Goal: Ask a question: Seek information or help from site administrators or community

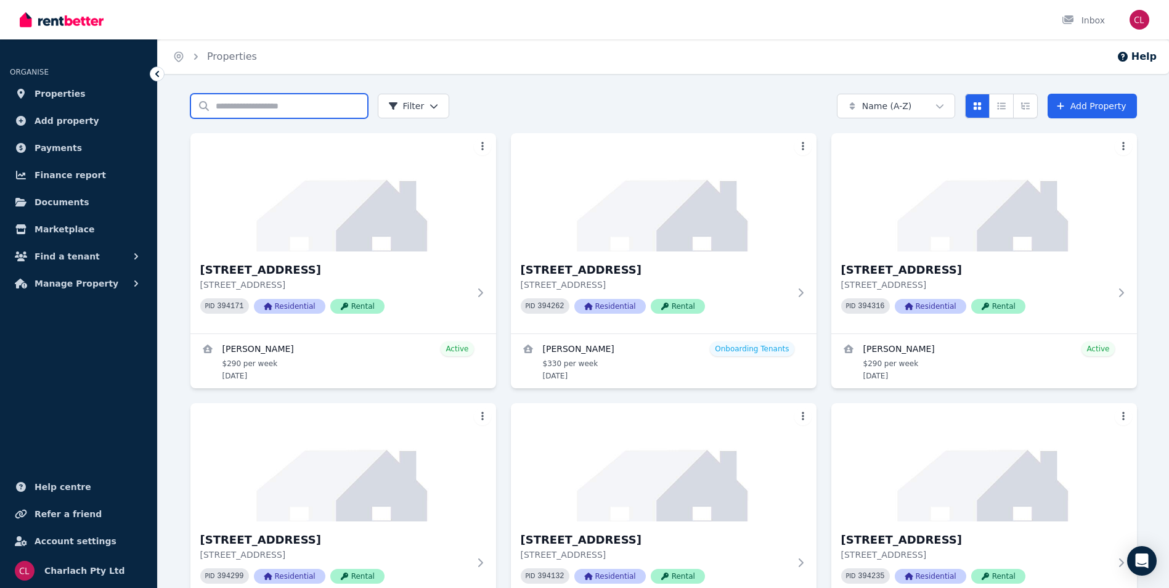
click at [235, 110] on input "Search properties" at bounding box center [278, 106] width 177 height 25
type input "***"
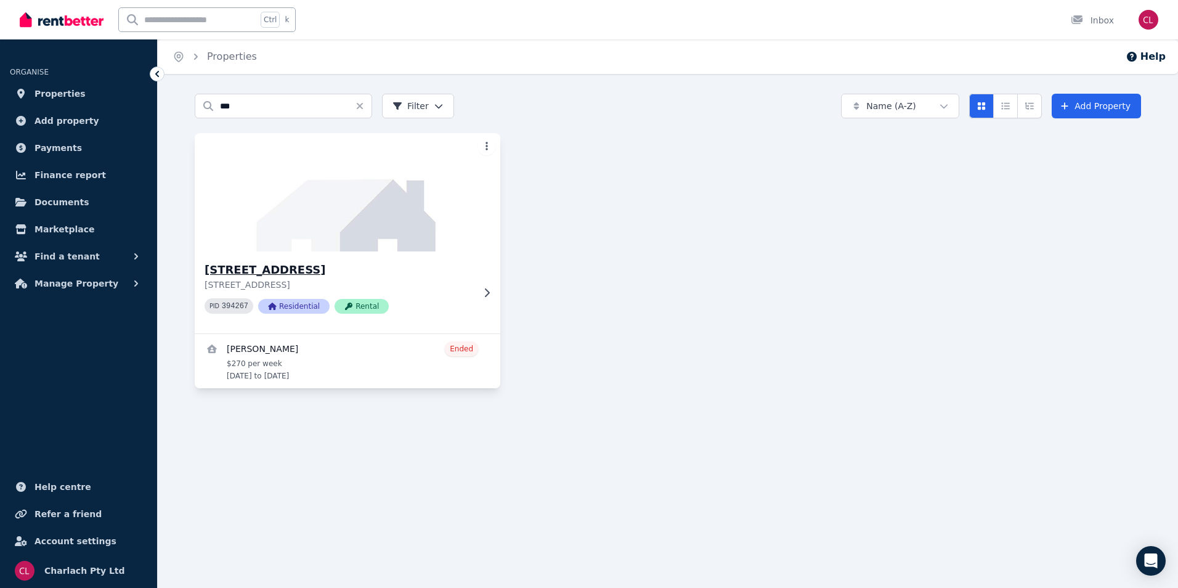
click at [243, 270] on h3 "[STREET_ADDRESS]" at bounding box center [339, 269] width 269 height 17
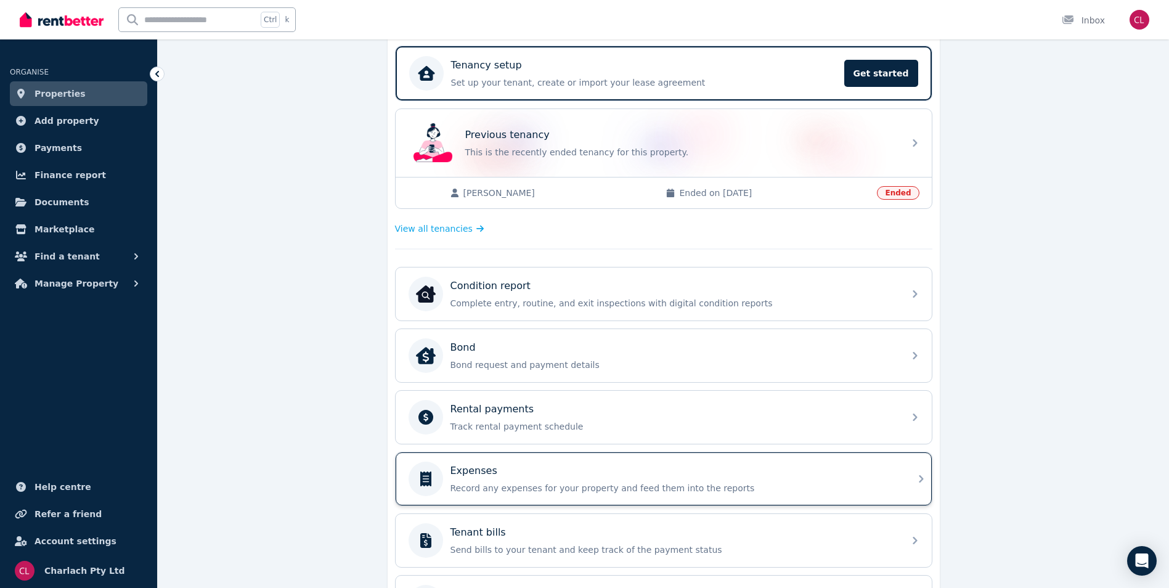
scroll to position [247, 0]
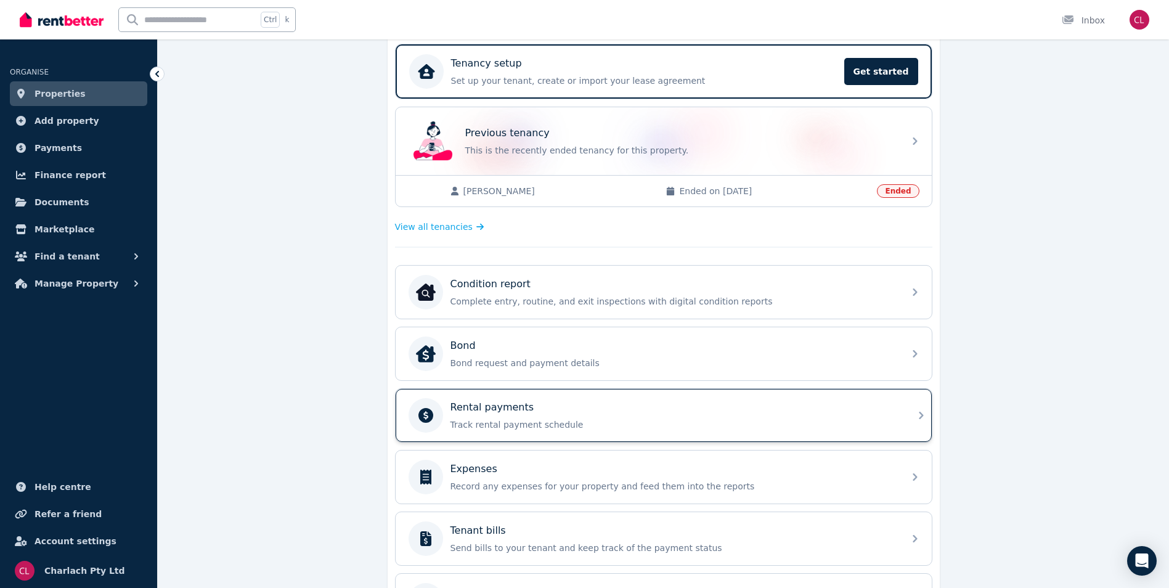
click at [558, 430] on p "Track rental payment schedule" at bounding box center [674, 424] width 446 height 12
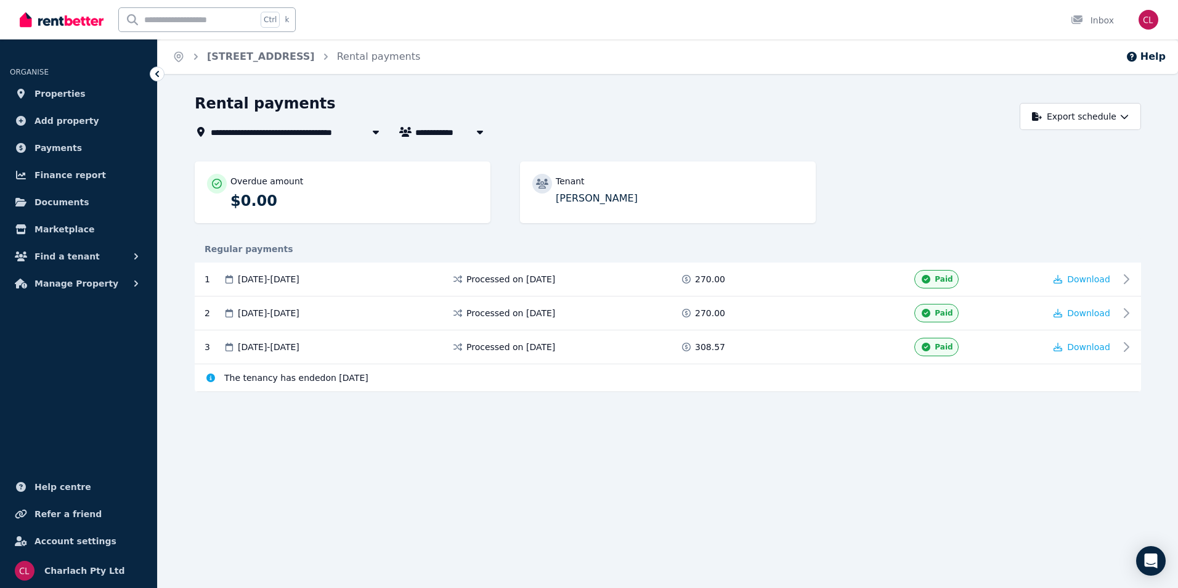
click at [307, 129] on span "[STREET_ADDRESS]" at bounding box center [265, 131] width 108 height 15
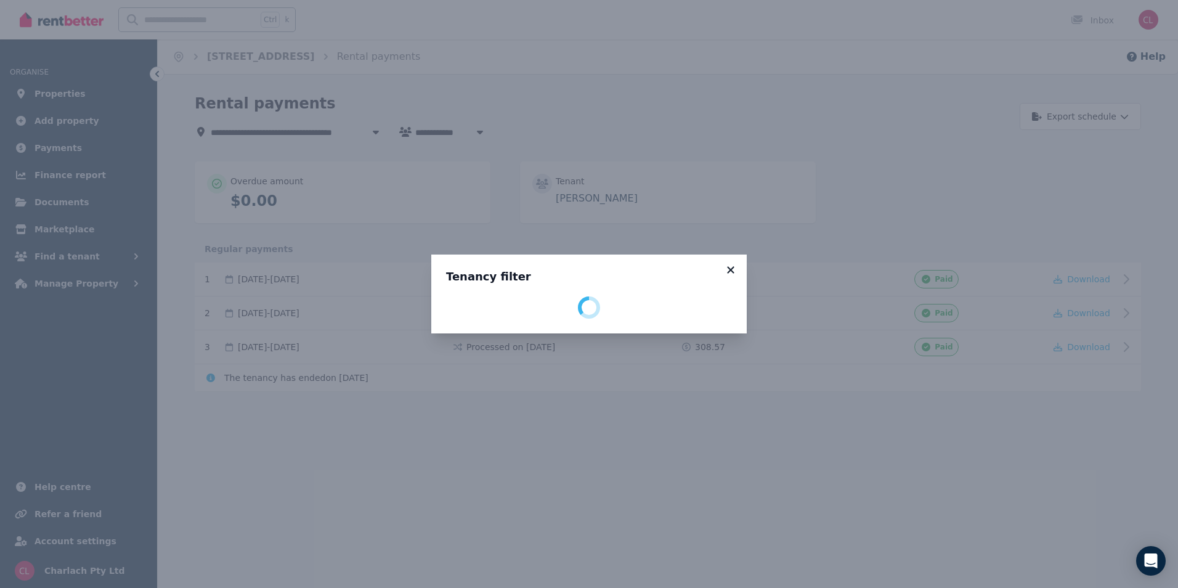
click at [730, 270] on icon at bounding box center [730, 269] width 7 height 7
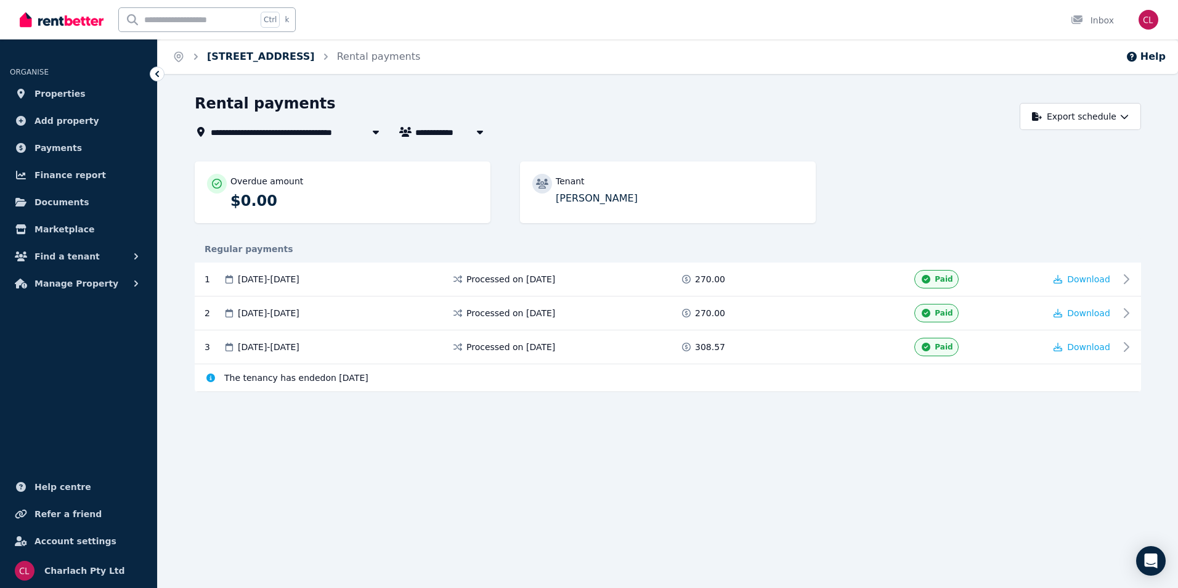
click at [301, 51] on link "[STREET_ADDRESS]" at bounding box center [261, 57] width 108 height 12
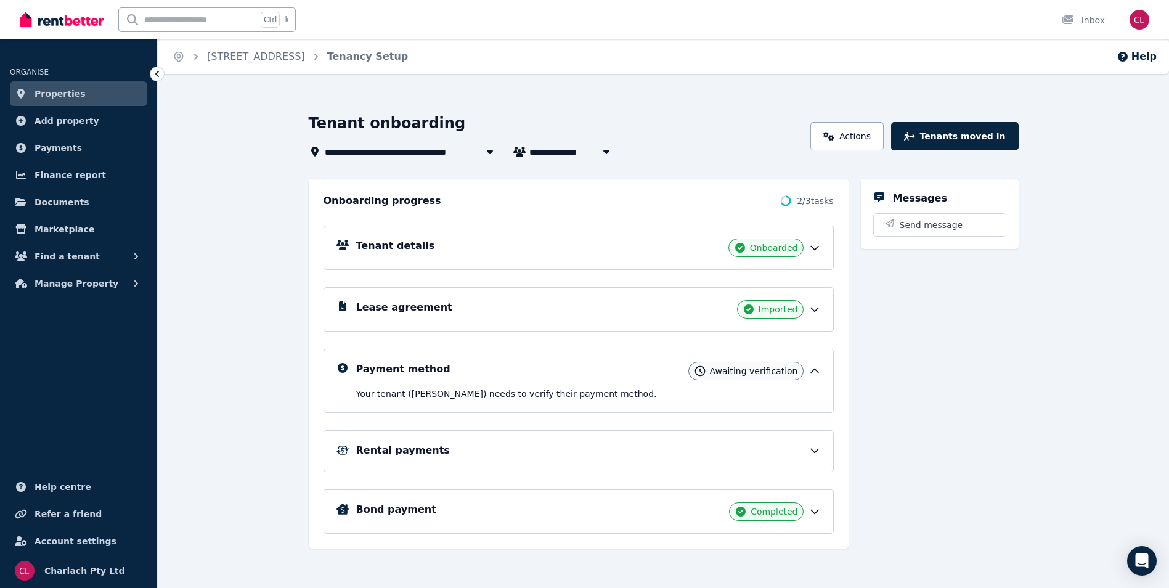
click at [449, 447] on div "Rental payments" at bounding box center [588, 450] width 465 height 15
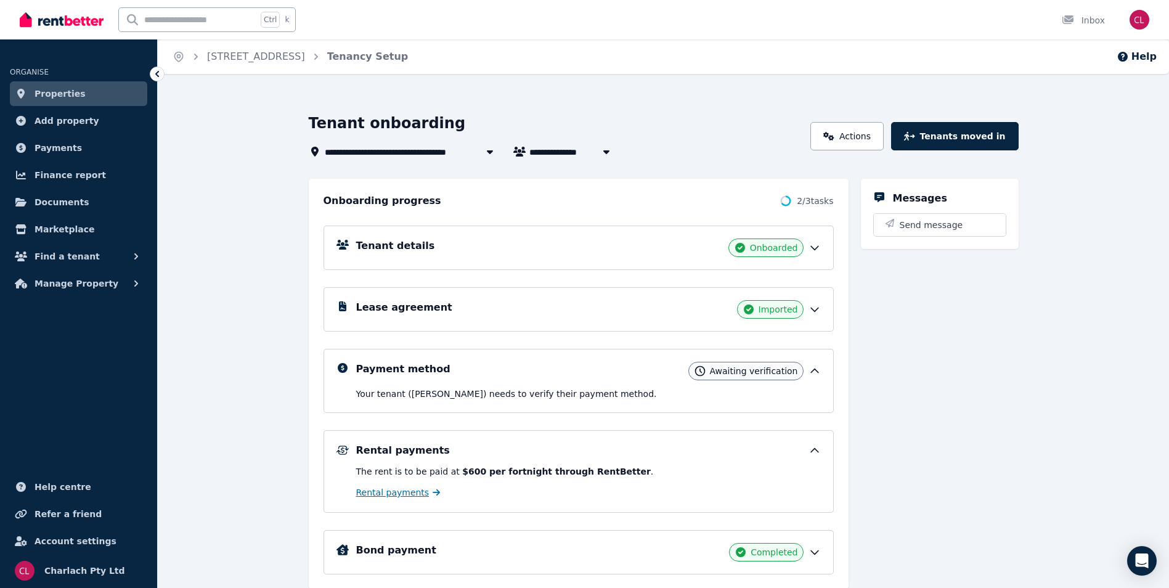
click at [412, 490] on span "Rental payments" at bounding box center [392, 492] width 73 height 12
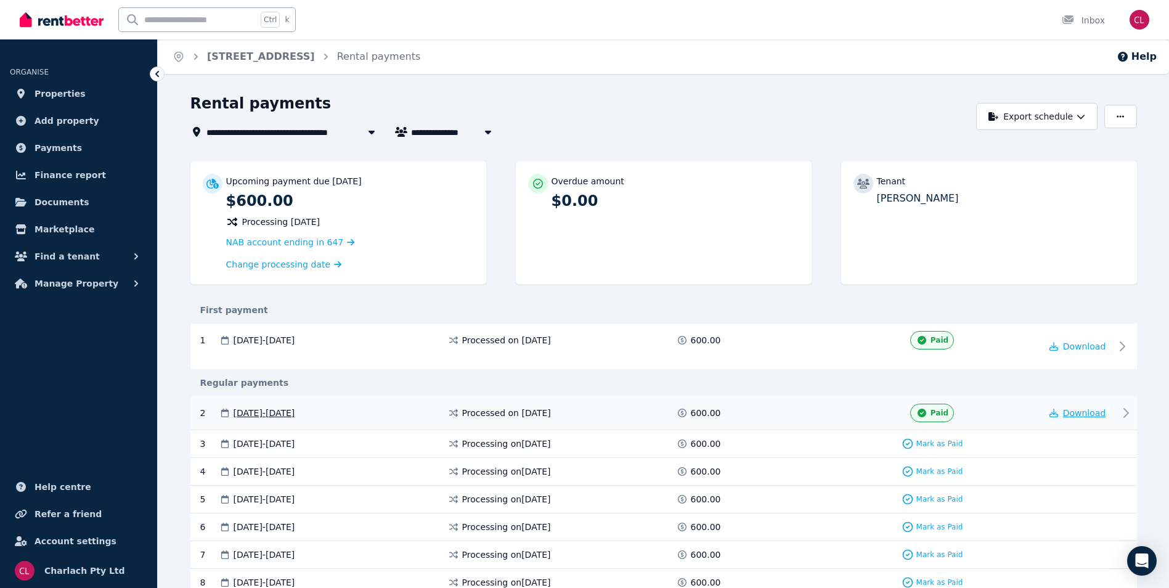
click at [1064, 415] on button "Download" at bounding box center [1078, 413] width 57 height 12
click at [237, 132] on span "[STREET_ADDRESS]" at bounding box center [260, 131] width 108 height 15
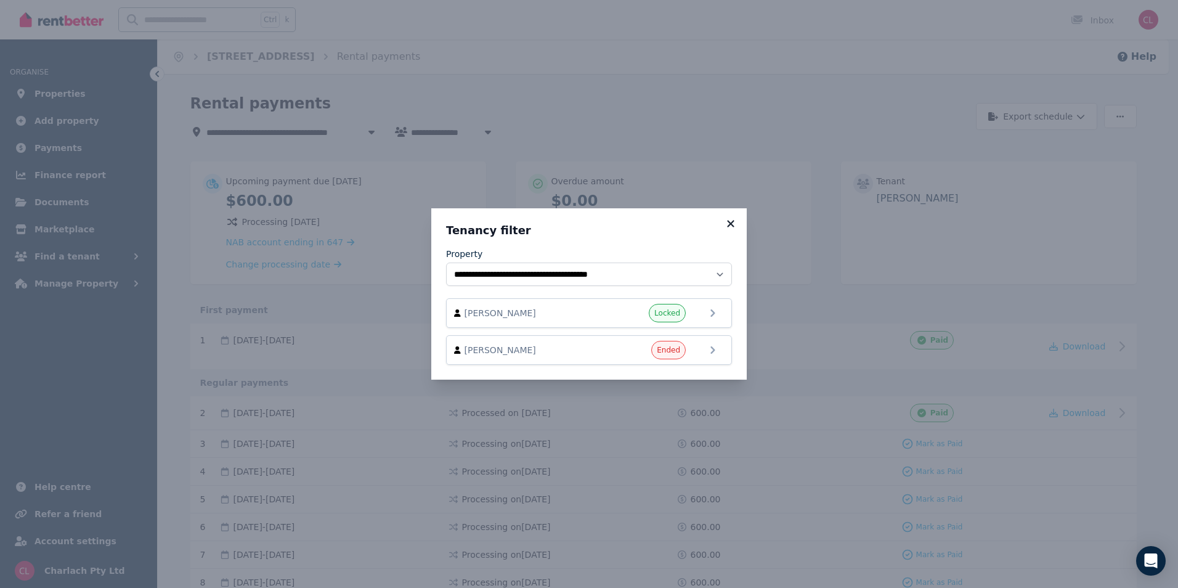
click at [731, 223] on icon at bounding box center [730, 223] width 7 height 7
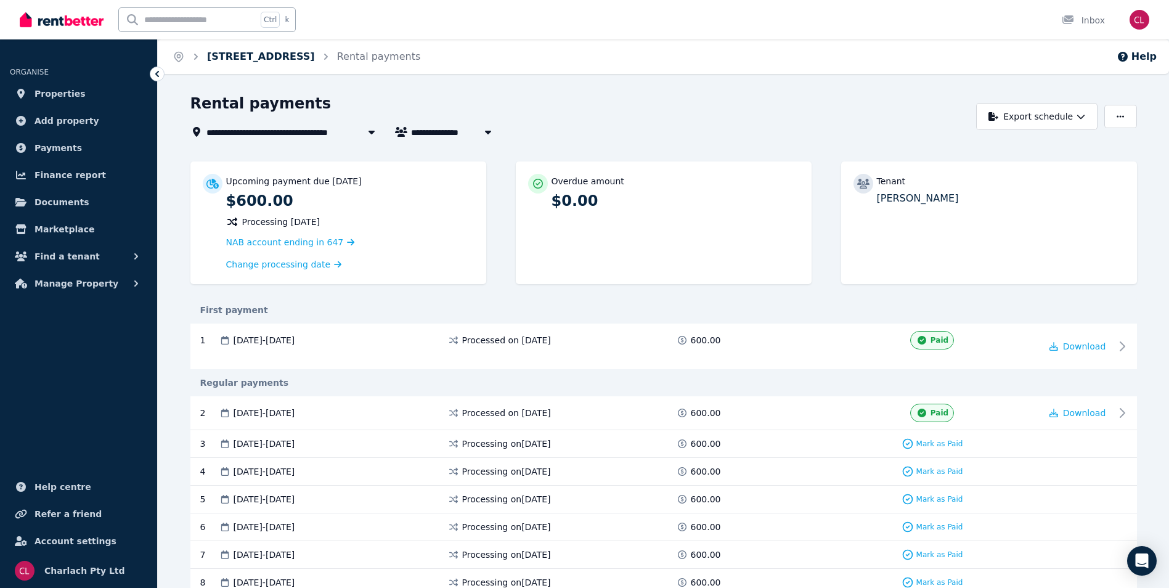
click at [296, 57] on link "[STREET_ADDRESS]" at bounding box center [261, 57] width 108 height 12
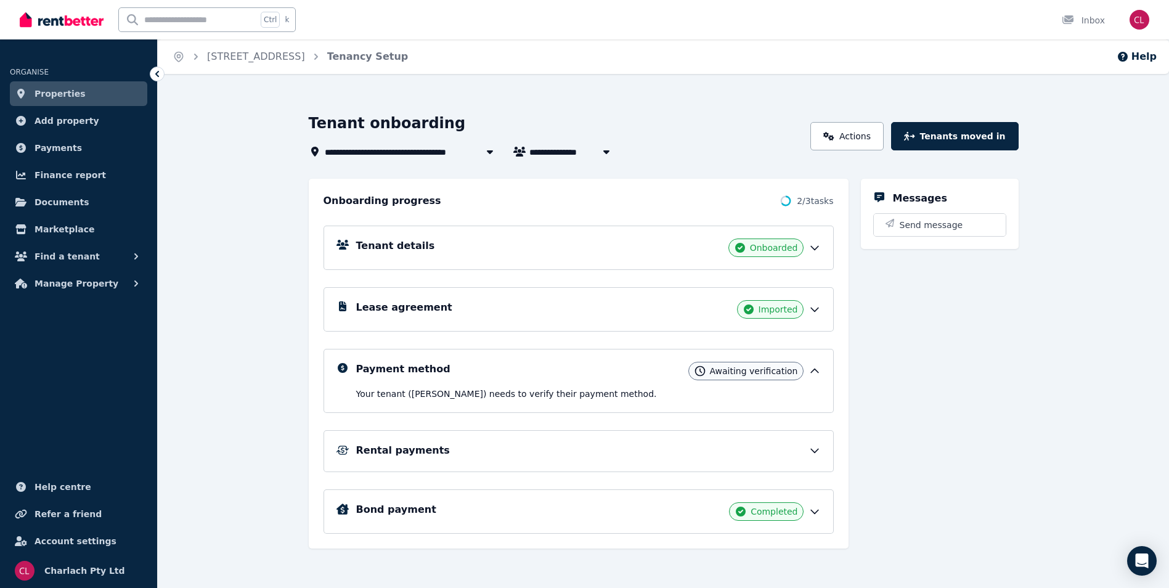
click at [394, 246] on h5 "Tenant details" at bounding box center [395, 246] width 79 height 15
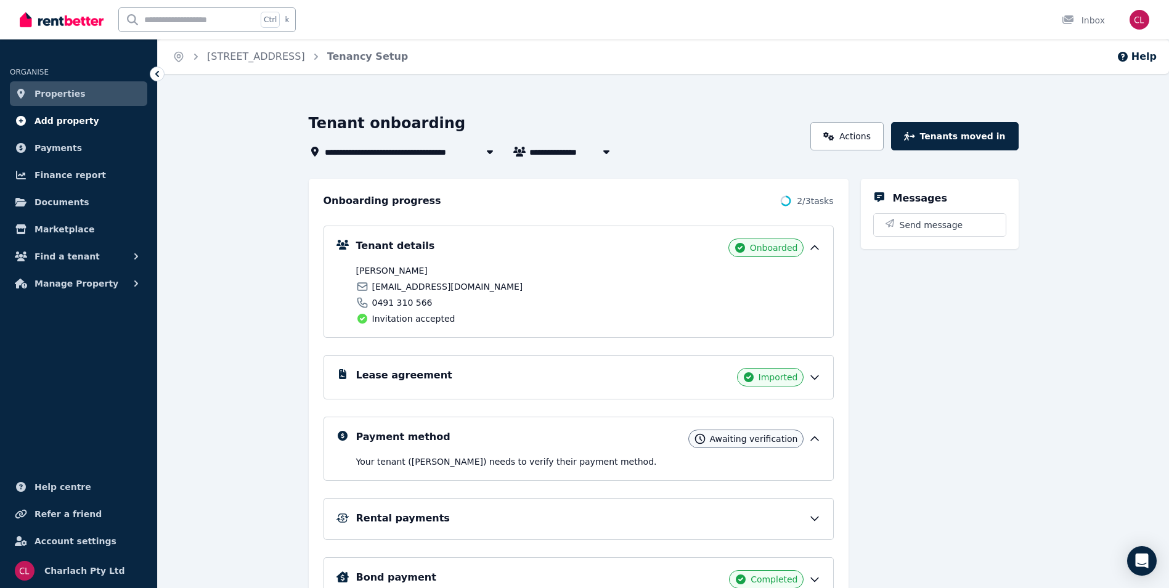
click at [59, 113] on span "Add property" at bounding box center [67, 120] width 65 height 15
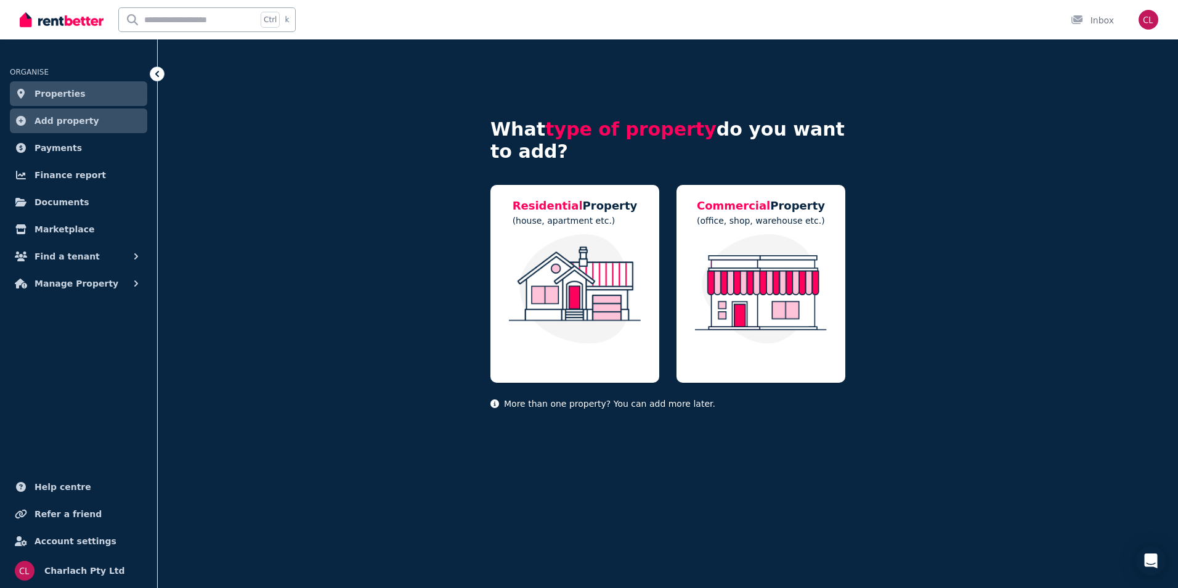
click at [78, 88] on link "Properties" at bounding box center [78, 93] width 137 height 25
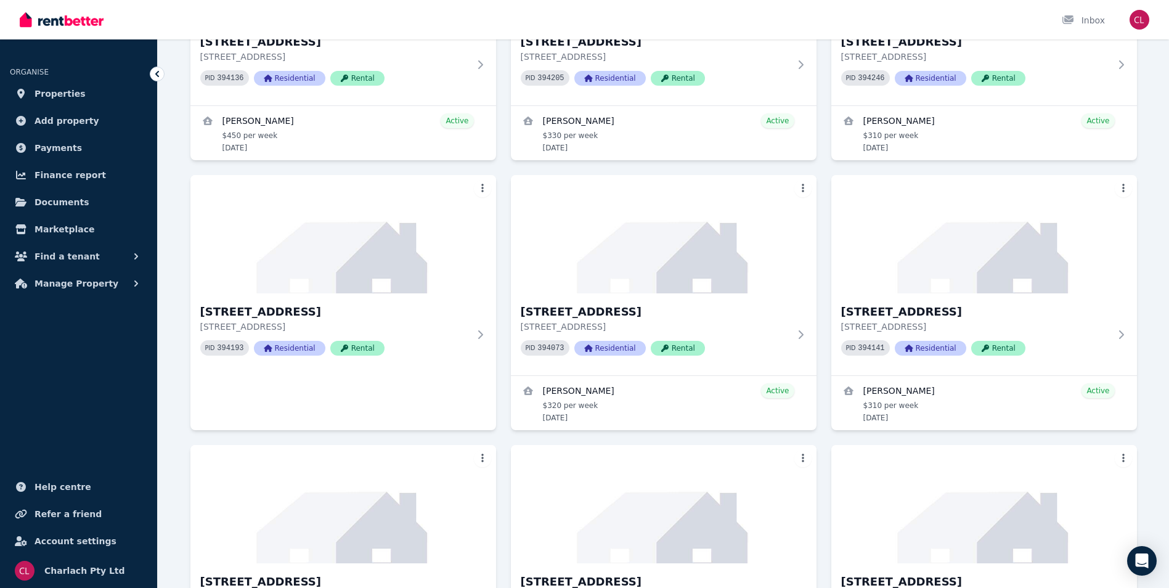
scroll to position [3205, 0]
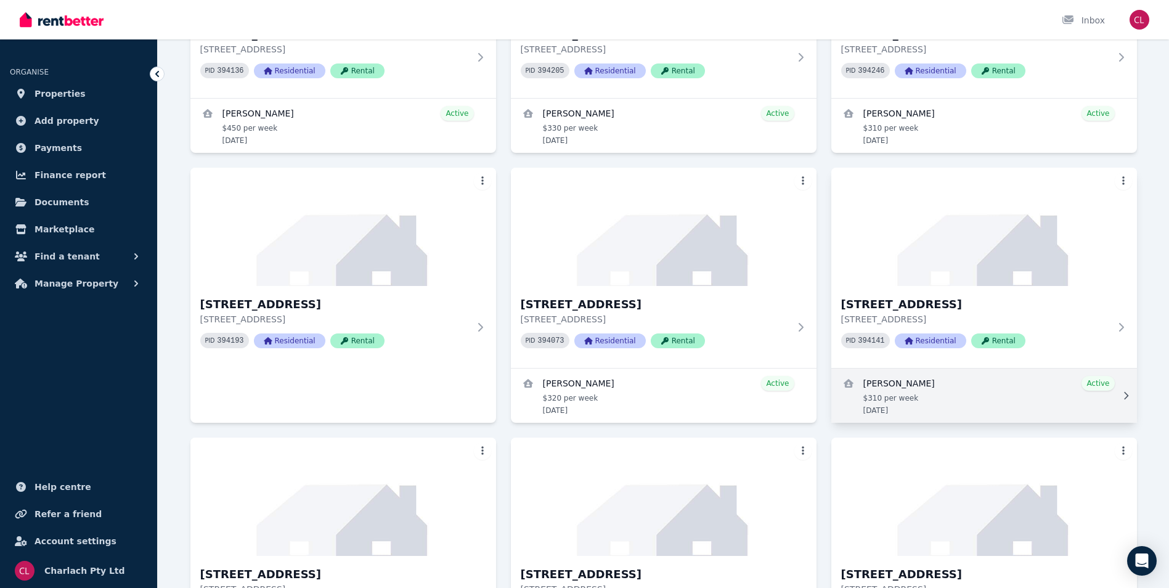
click at [959, 386] on link "View details for Grant Feuerring" at bounding box center [984, 396] width 306 height 54
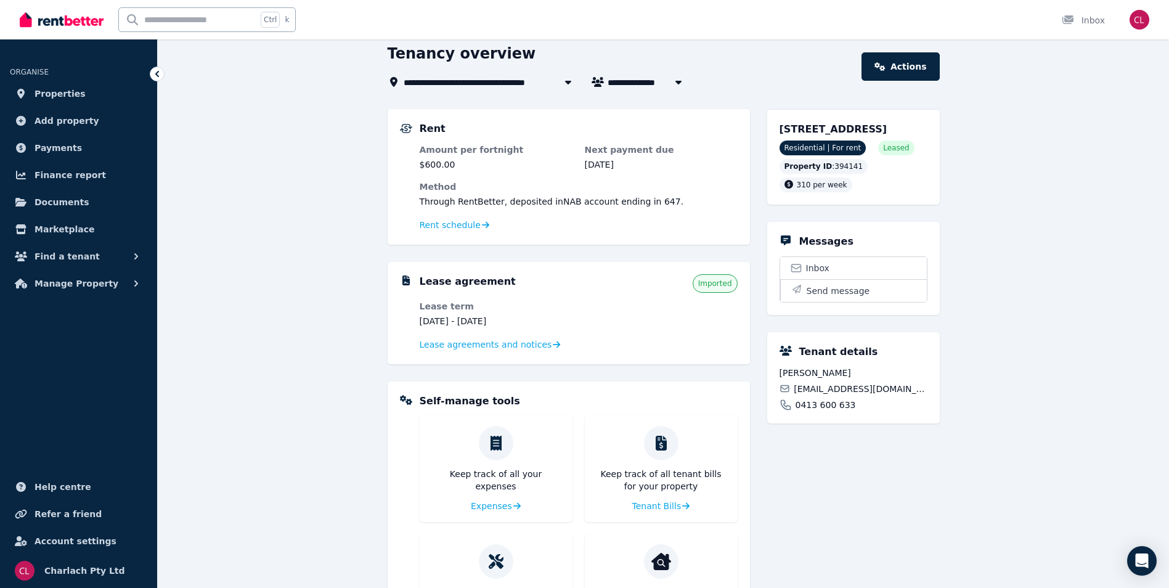
scroll to position [149, 0]
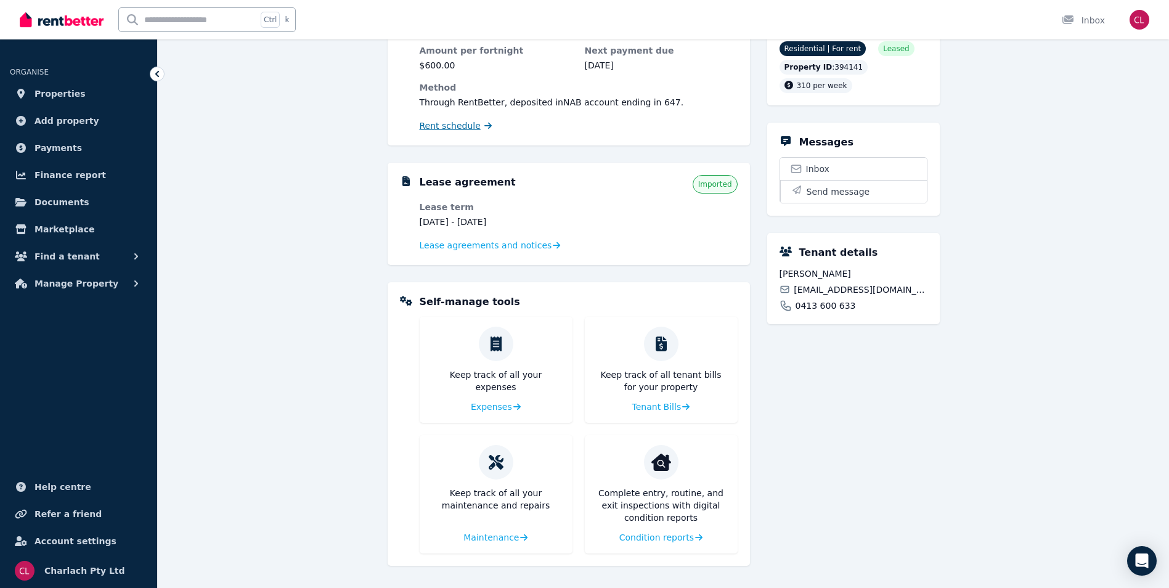
click at [467, 121] on span "Rent schedule" at bounding box center [450, 126] width 61 height 12
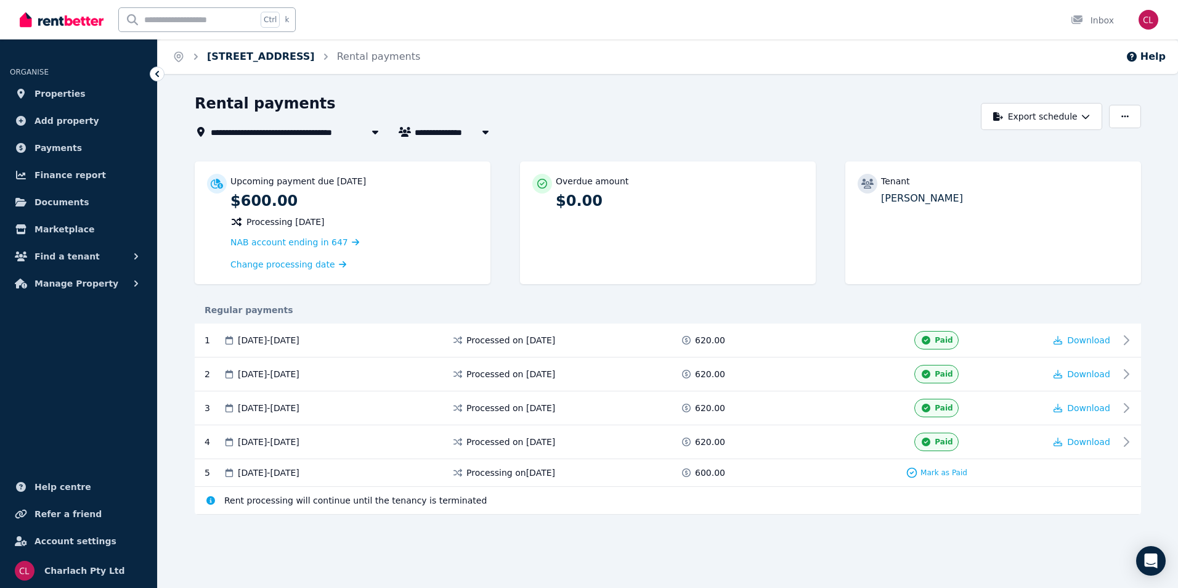
click at [282, 55] on link "[STREET_ADDRESS]" at bounding box center [261, 57] width 108 height 12
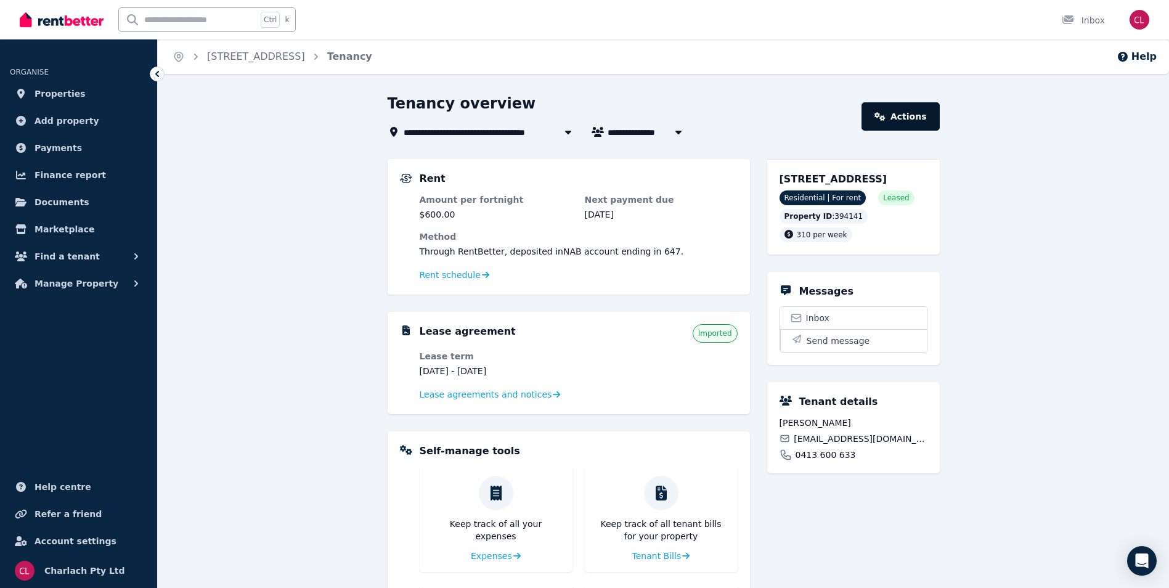
click at [906, 118] on link "Actions" at bounding box center [901, 116] width 78 height 28
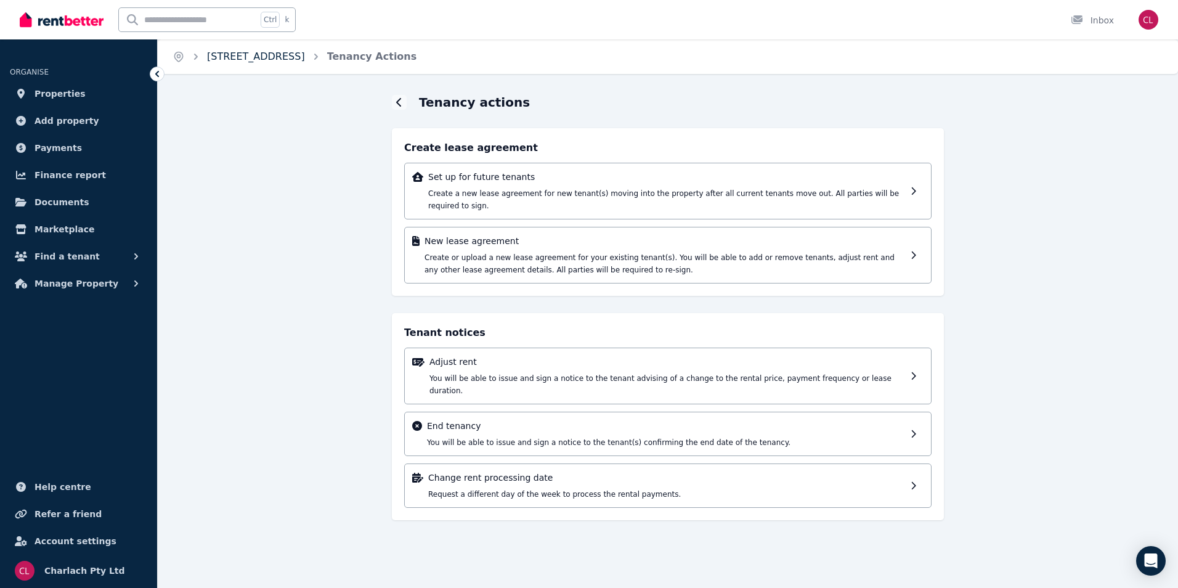
click at [231, 54] on link "[STREET_ADDRESS]" at bounding box center [256, 57] width 98 height 12
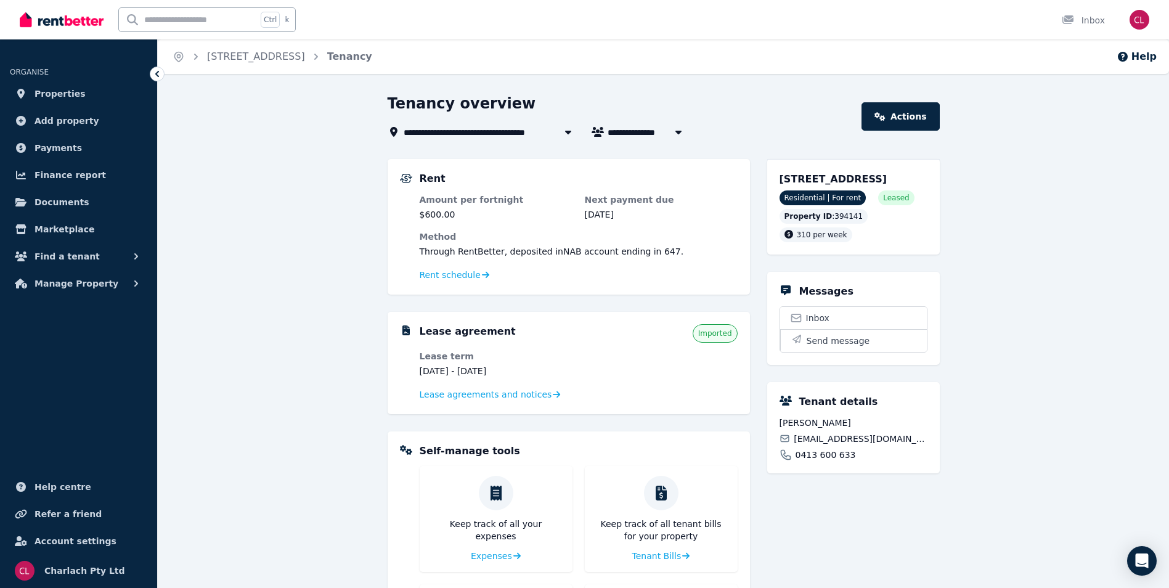
click at [831, 461] on span "0413 600 633" at bounding box center [826, 455] width 60 height 12
click at [622, 129] on span "[PERSON_NAME]" at bounding box center [655, 131] width 94 height 15
type input "**********"
click at [667, 146] on li "[PERSON_NAME]" at bounding box center [685, 155] width 154 height 22
click at [904, 119] on link "Actions" at bounding box center [901, 116] width 78 height 28
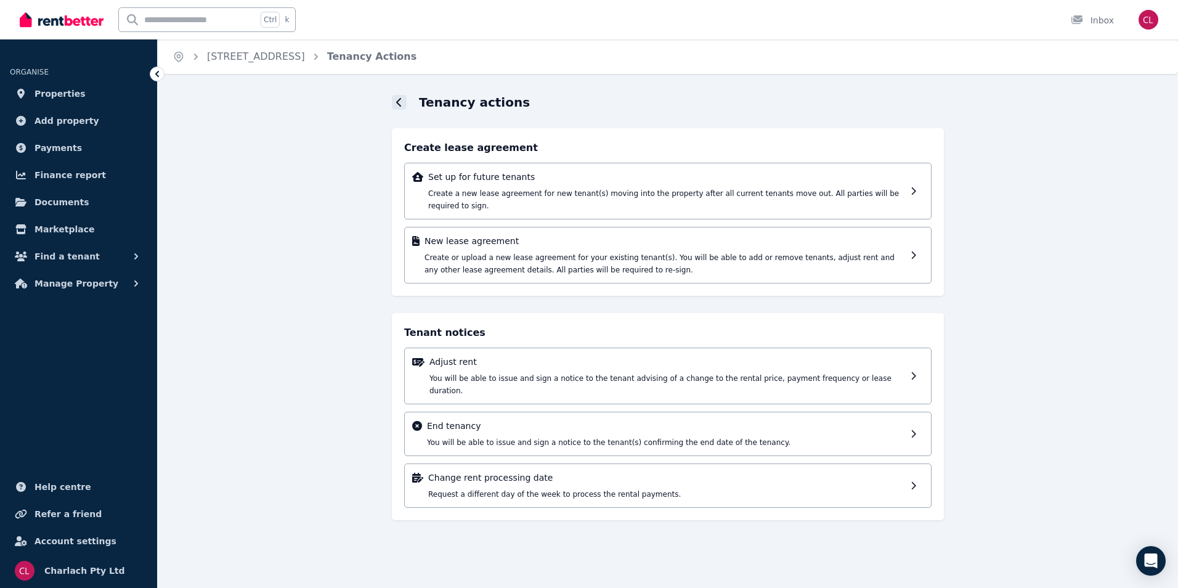
click at [400, 99] on icon at bounding box center [398, 102] width 5 height 9
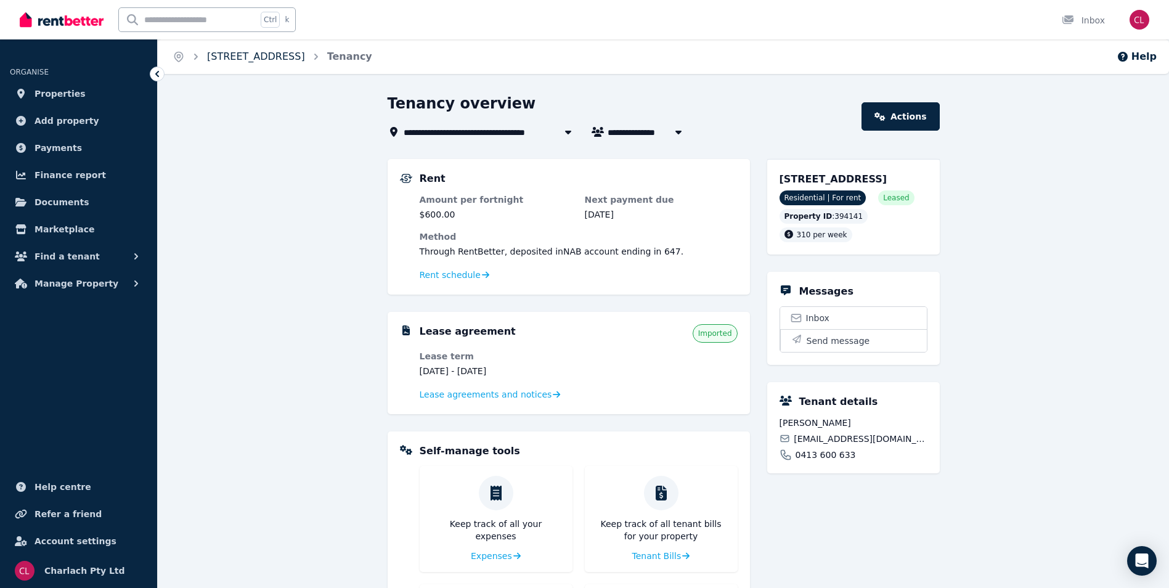
click at [228, 60] on link "[STREET_ADDRESS]" at bounding box center [256, 57] width 98 height 12
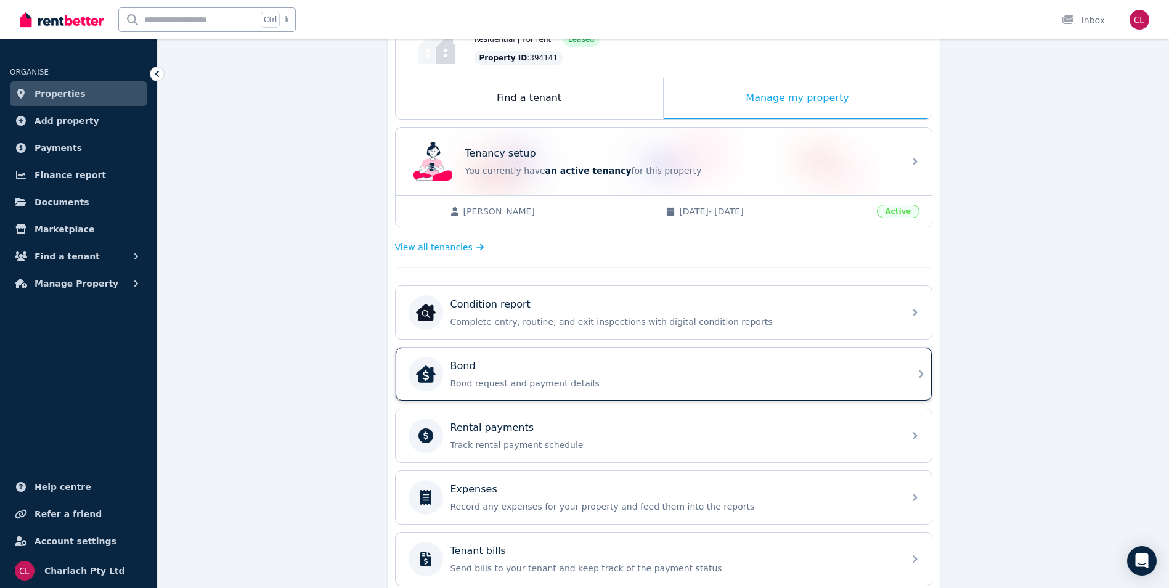
scroll to position [157, 0]
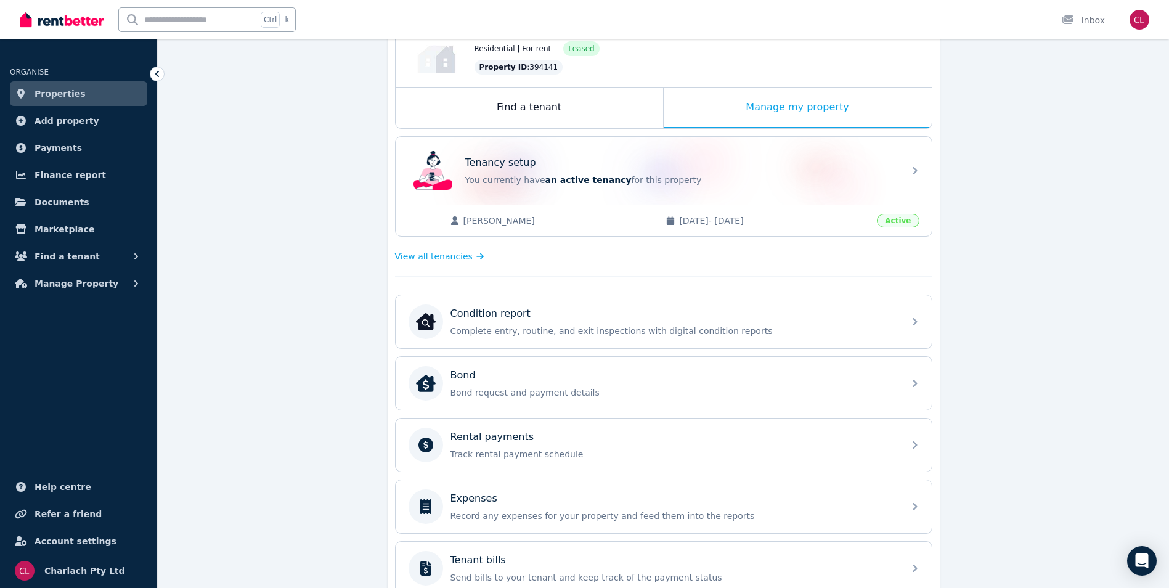
click at [863, 225] on span "[DATE] - [DATE]" at bounding box center [774, 220] width 190 height 12
click at [897, 217] on span "Active" at bounding box center [898, 221] width 42 height 14
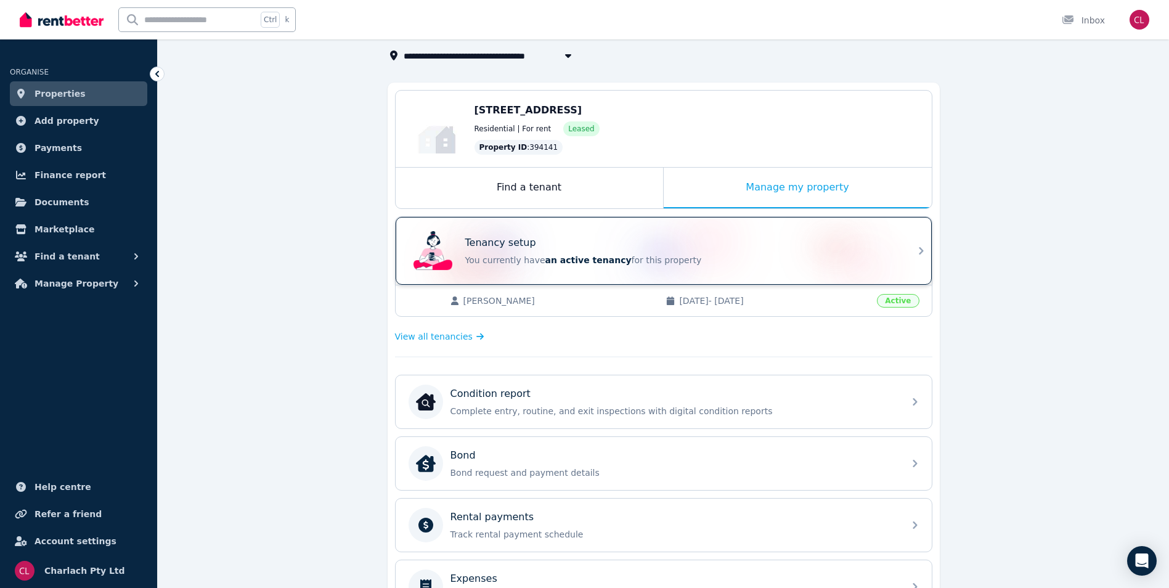
scroll to position [95, 0]
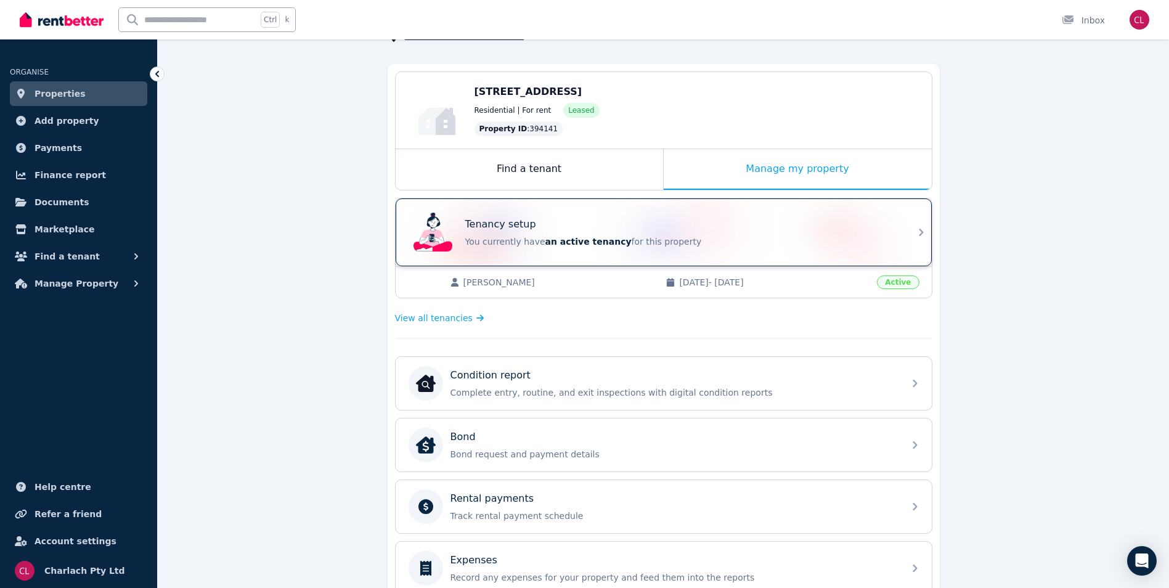
click at [497, 229] on p "Tenancy setup" at bounding box center [500, 224] width 71 height 15
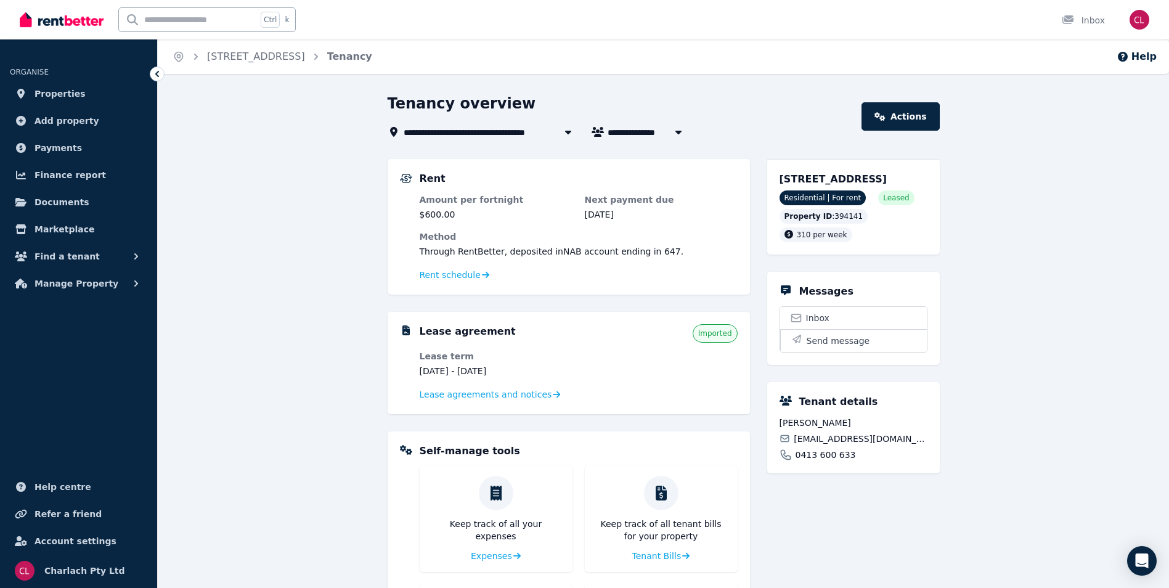
click at [815, 473] on div "Tenant details [PERSON_NAME] [EMAIL_ADDRESS][DOMAIN_NAME] 0413 600 633" at bounding box center [853, 427] width 173 height 91
click at [782, 406] on icon at bounding box center [786, 401] width 12 height 10
click at [927, 113] on link "Actions" at bounding box center [901, 116] width 78 height 28
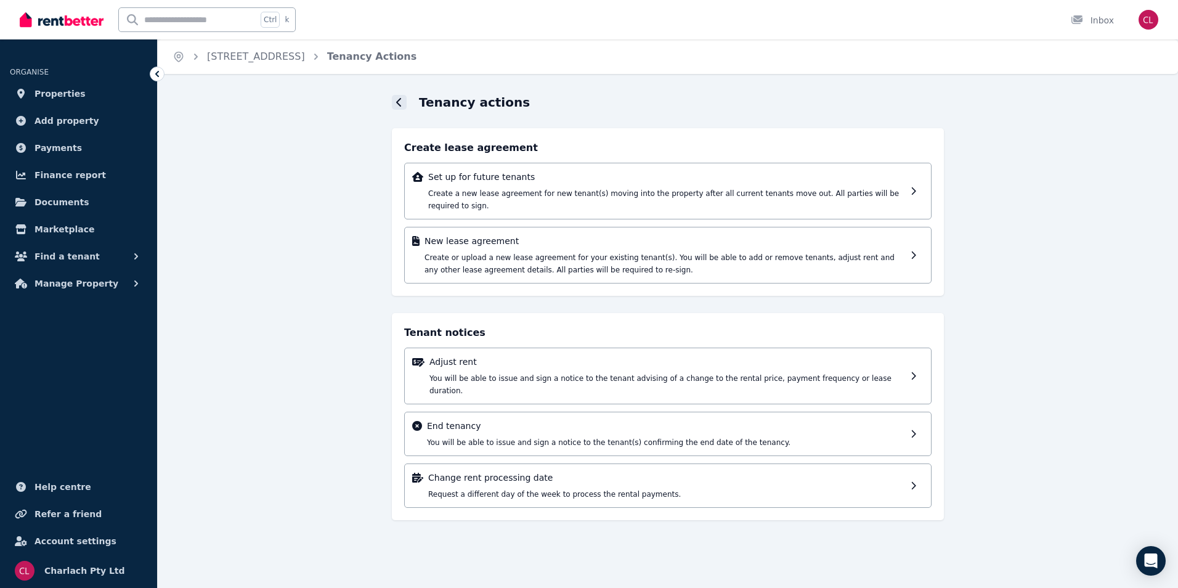
click at [402, 104] on icon at bounding box center [399, 102] width 6 height 10
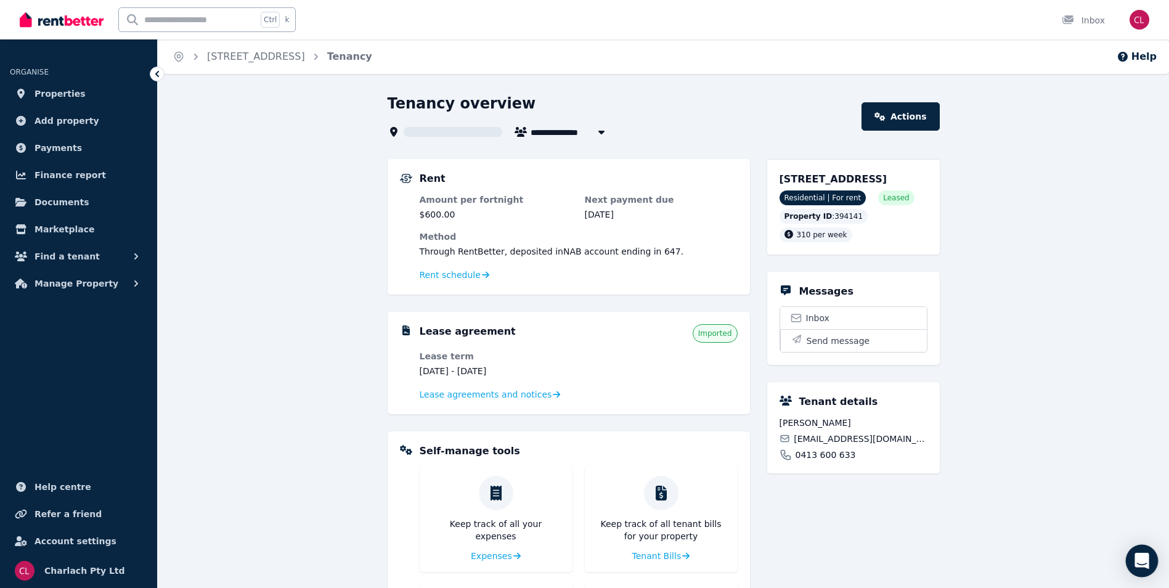
click at [1140, 565] on icon "Open Intercom Messenger" at bounding box center [1142, 561] width 16 height 16
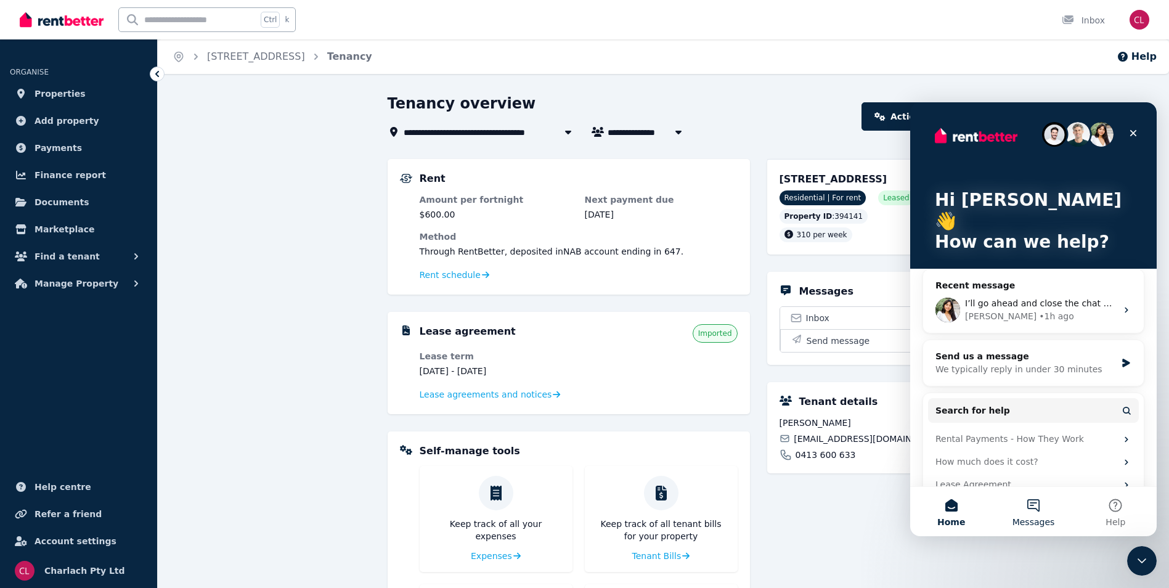
click at [1051, 515] on button "Messages" at bounding box center [1033, 511] width 82 height 49
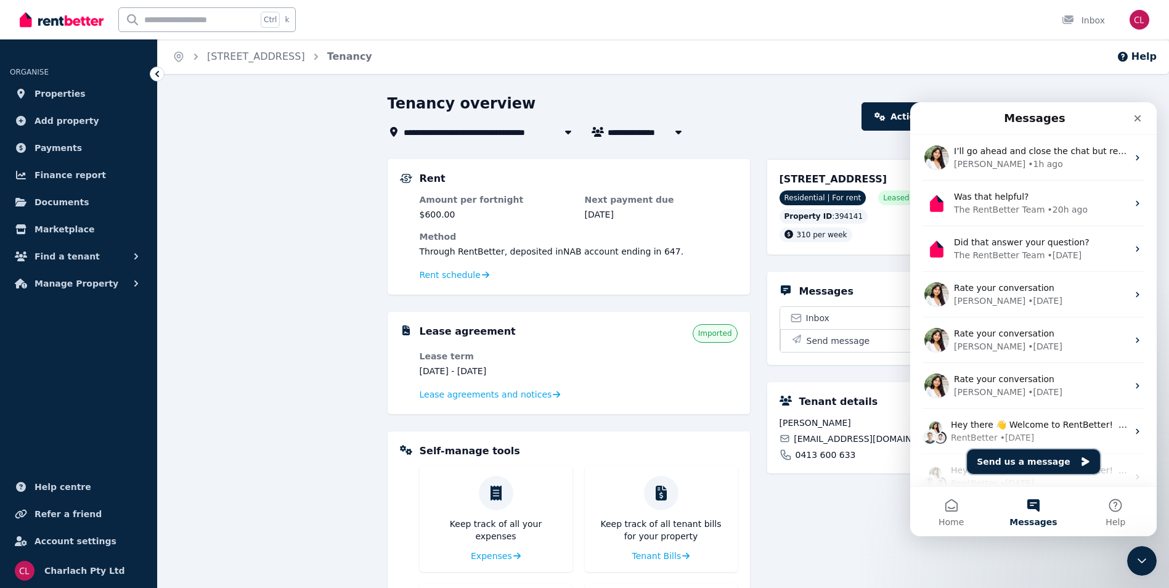
click at [1034, 462] on button "Send us a message" at bounding box center [1033, 461] width 133 height 25
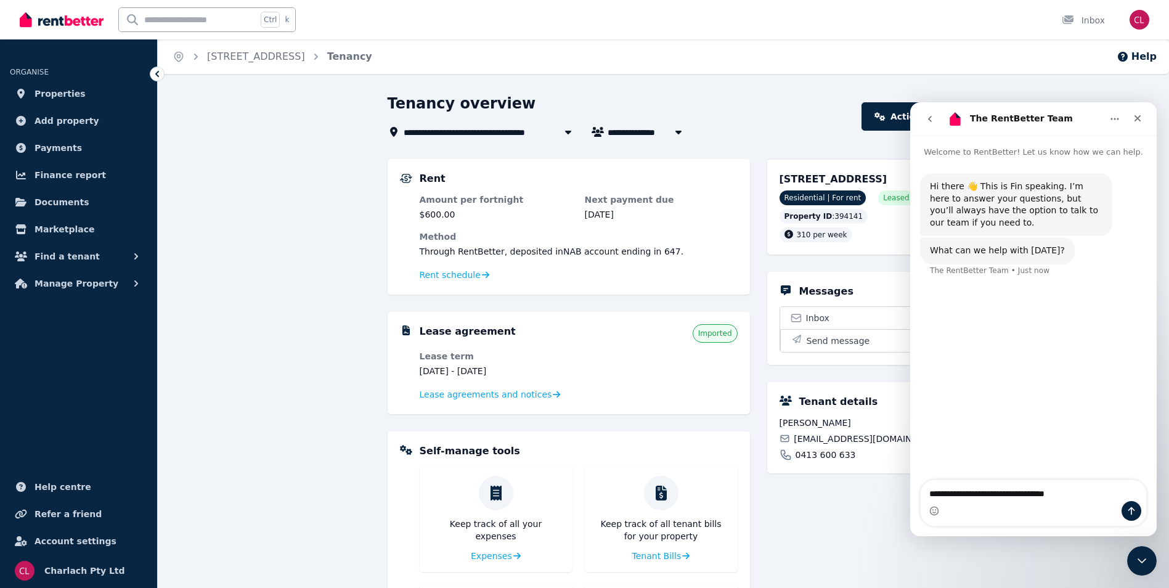
type textarea "**********"
click at [1135, 518] on button "Send a message…" at bounding box center [1132, 511] width 20 height 20
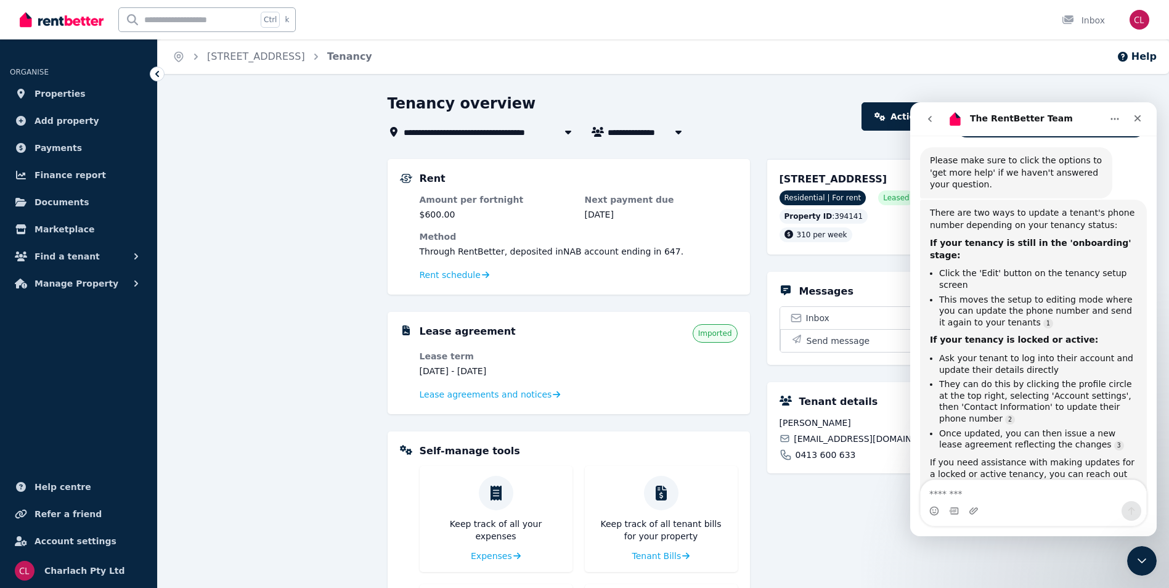
scroll to position [214, 0]
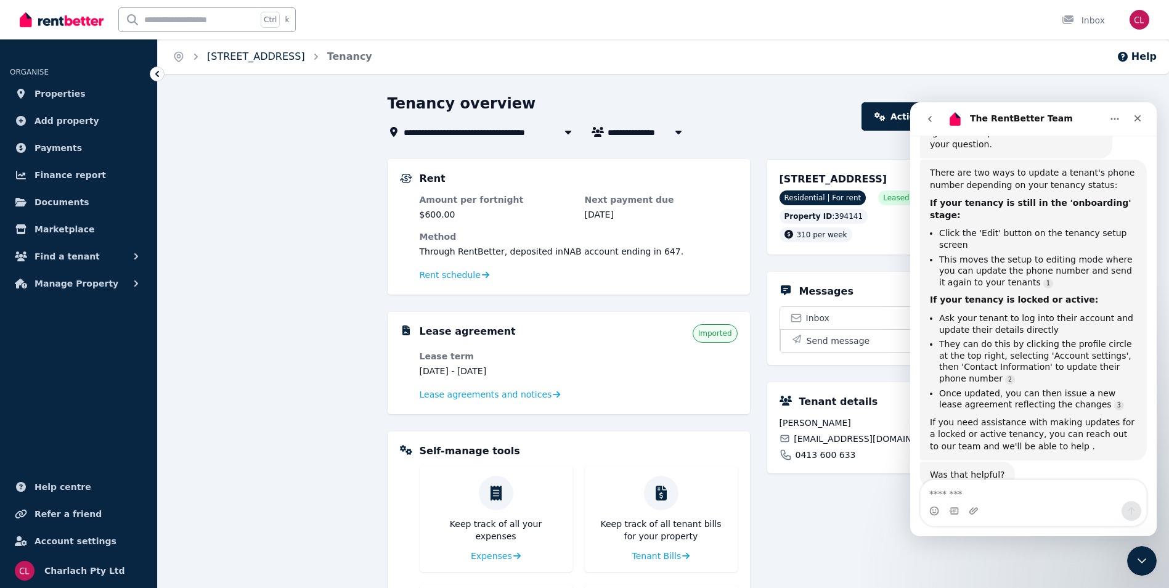
click at [248, 51] on link "[STREET_ADDRESS]" at bounding box center [256, 57] width 98 height 12
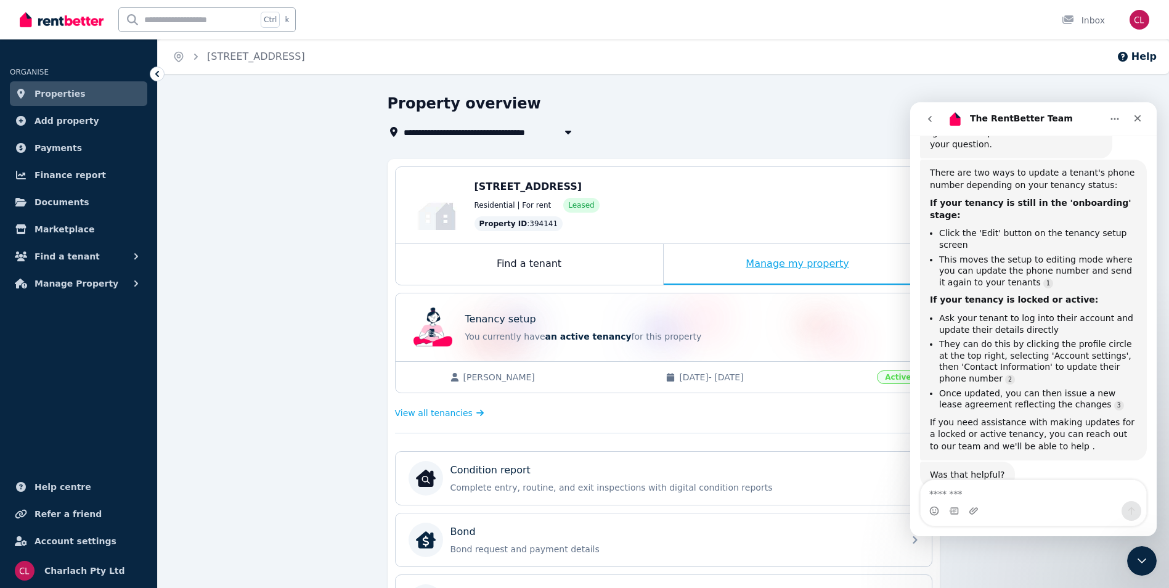
click at [806, 260] on div "Manage my property" at bounding box center [798, 264] width 268 height 41
click at [57, 537] on span "Account settings" at bounding box center [76, 541] width 82 height 15
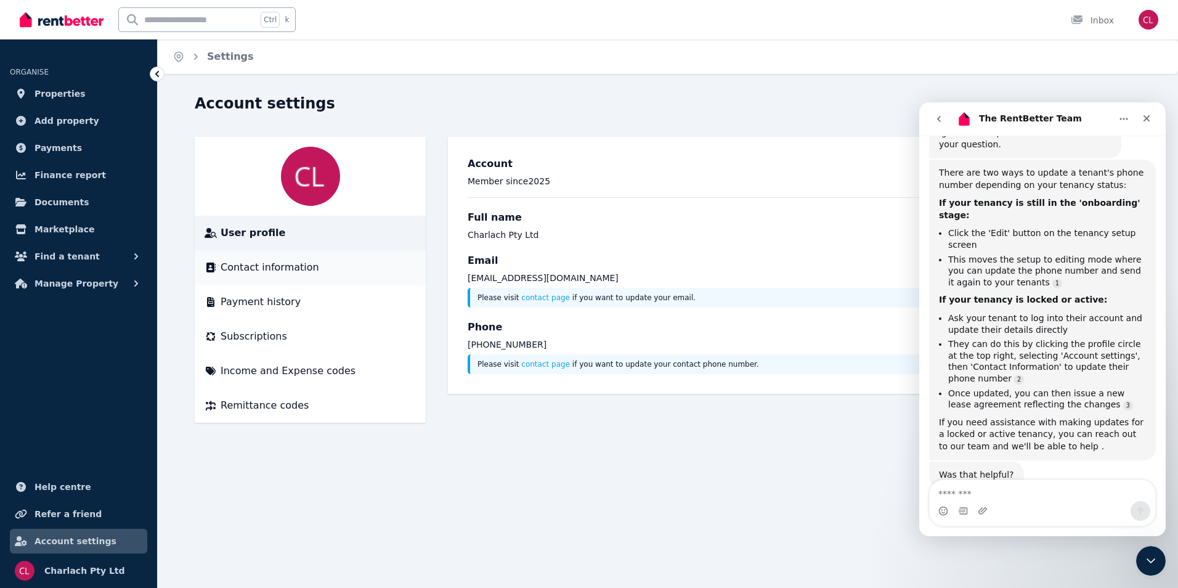
click at [315, 266] on div "Contact information" at bounding box center [310, 267] width 211 height 15
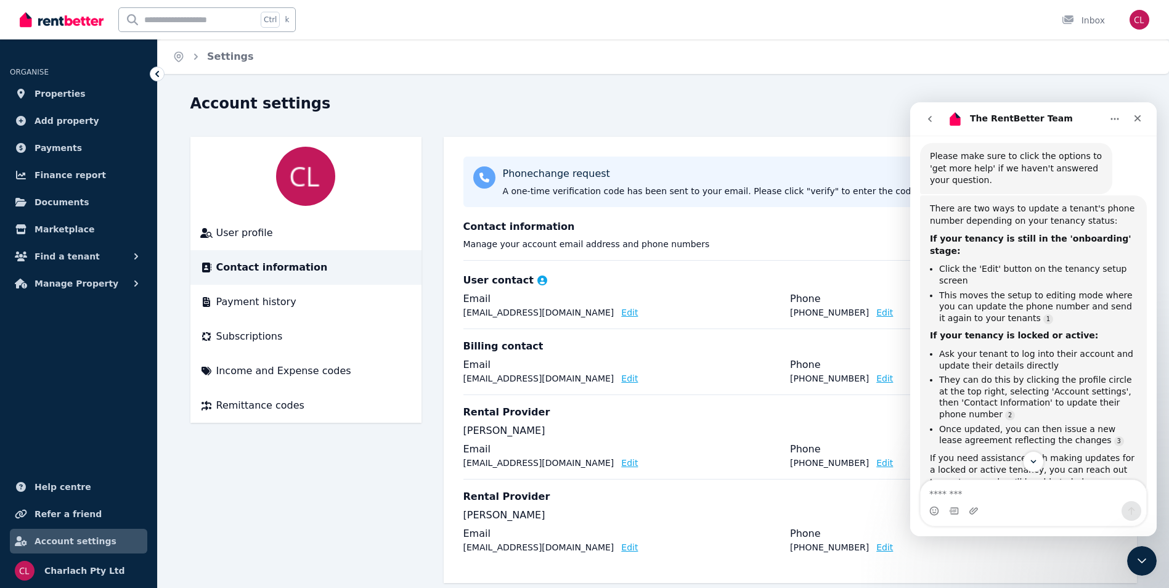
scroll to position [185, 0]
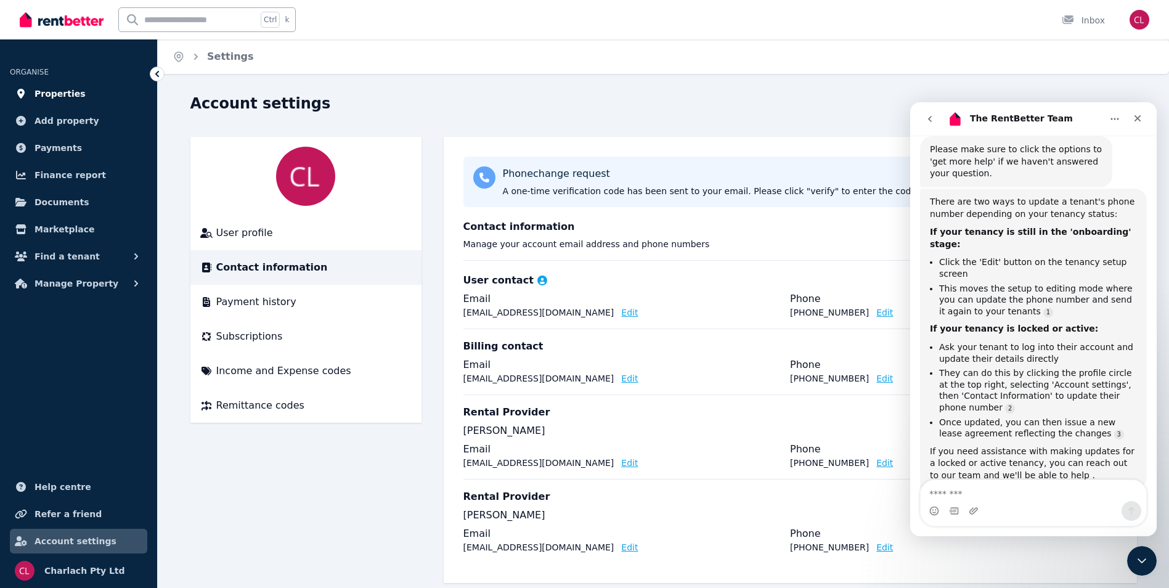
click at [63, 92] on span "Properties" at bounding box center [60, 93] width 51 height 15
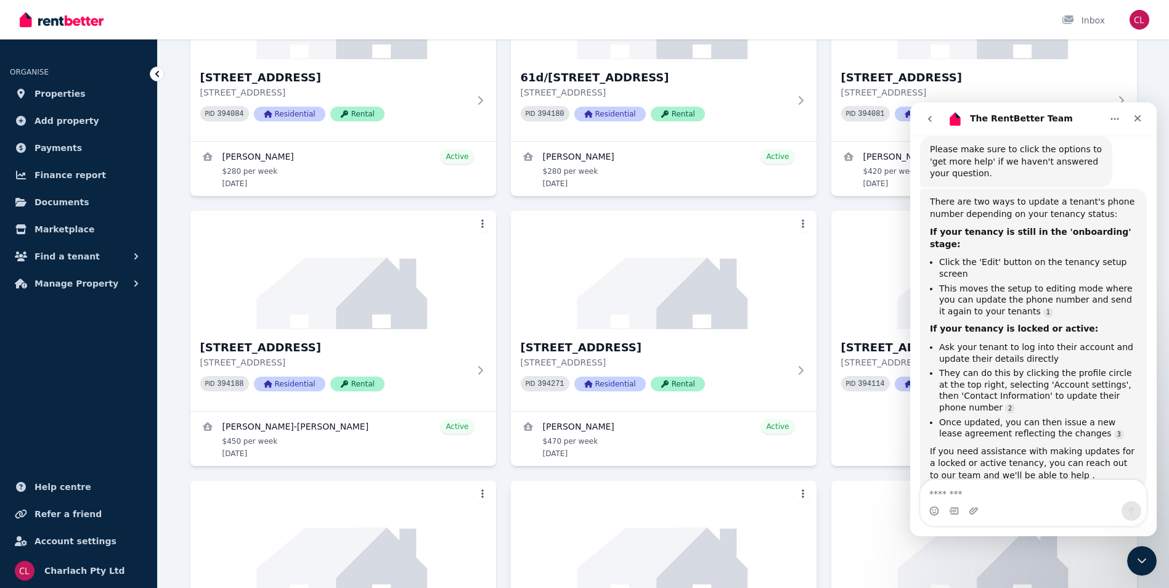
scroll to position [1294, 0]
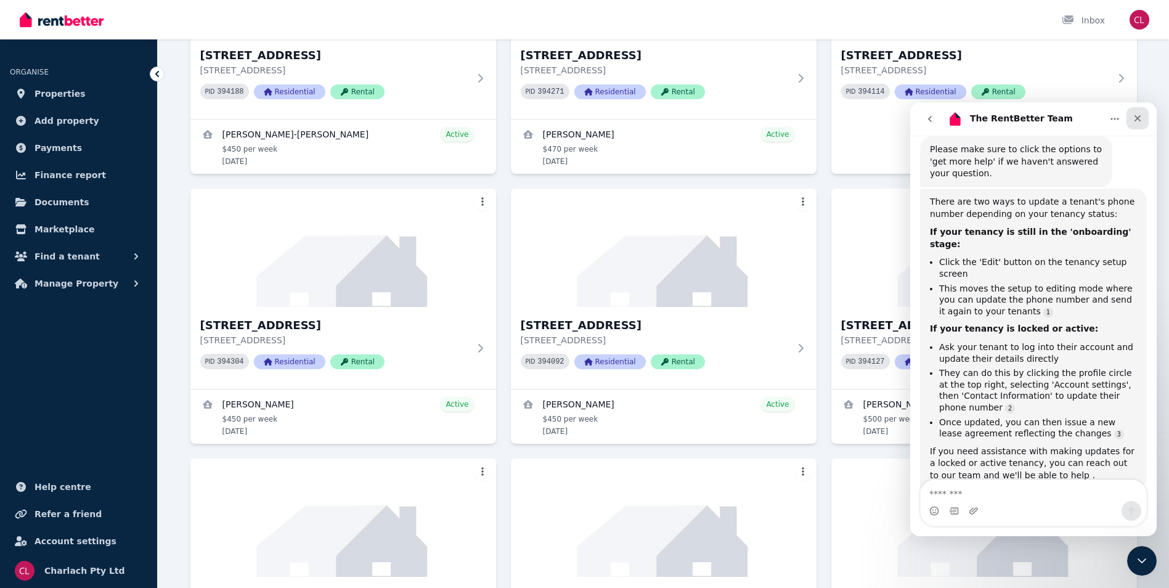
click at [1137, 116] on icon "Close" at bounding box center [1138, 118] width 10 height 10
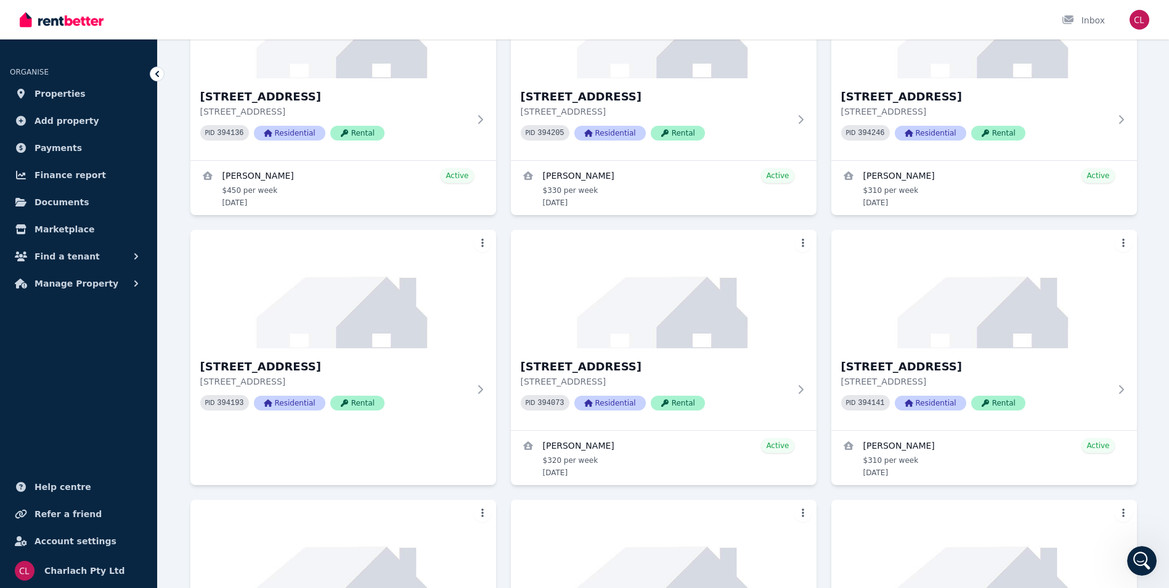
scroll to position [3143, 0]
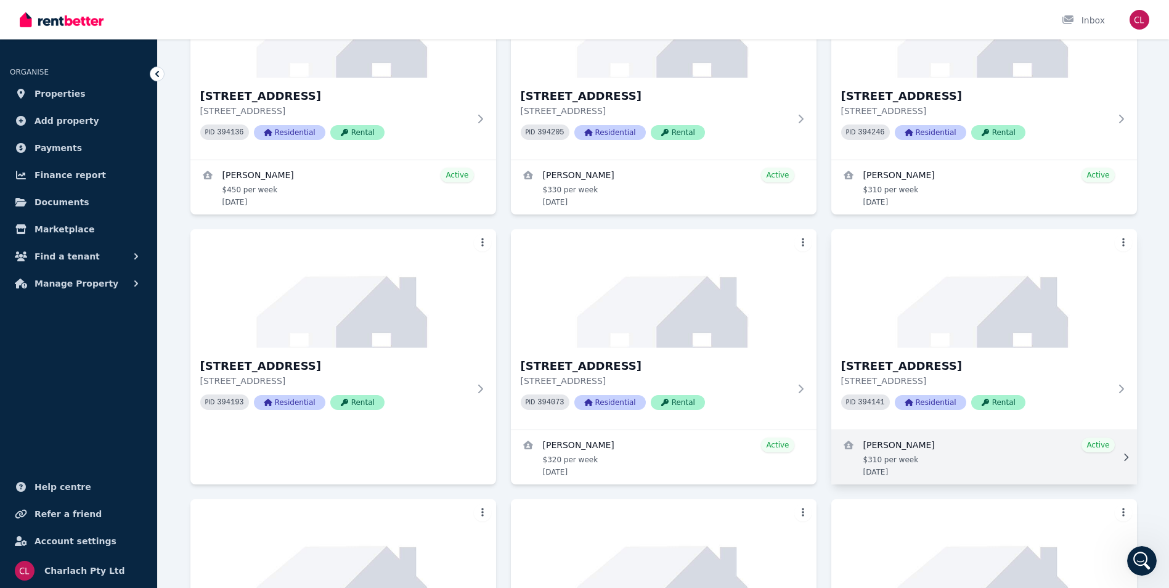
click at [966, 447] on link "View details for Grant Feuerring" at bounding box center [984, 457] width 306 height 54
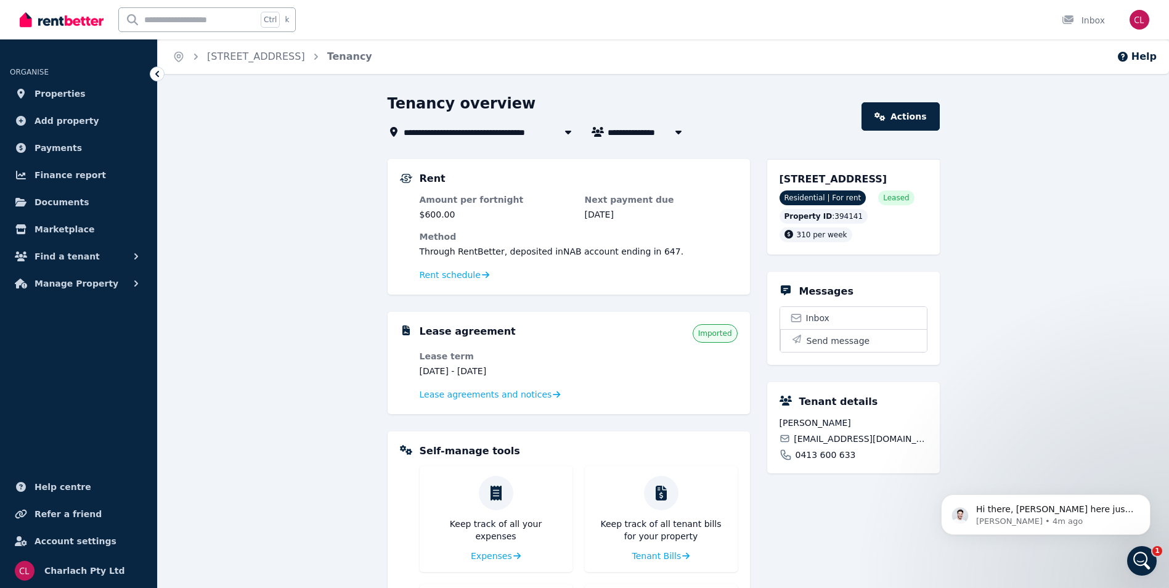
click at [753, 88] on div "**********" at bounding box center [584, 294] width 1169 height 588
